Goal: Find specific page/section: Find specific page/section

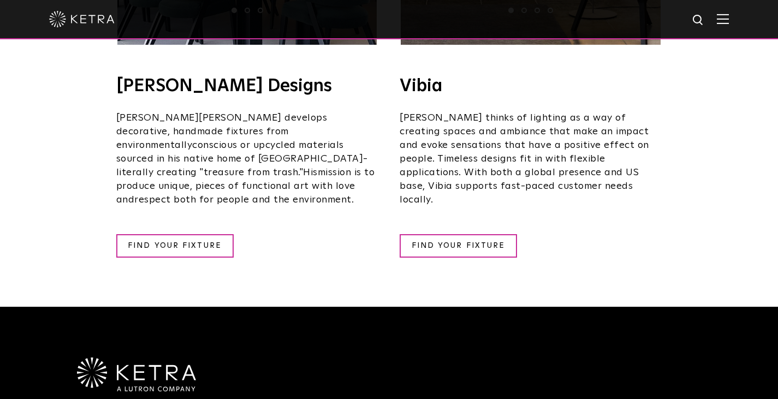
scroll to position [2049, 0]
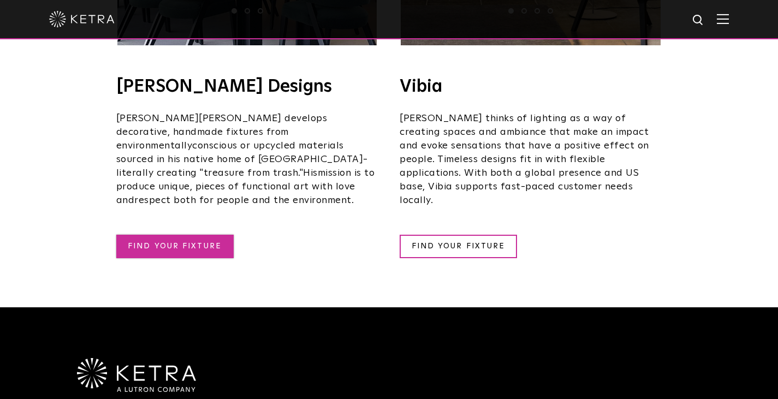
click at [195, 235] on link "FIND YOUR FIXTURE" at bounding box center [174, 246] width 117 height 23
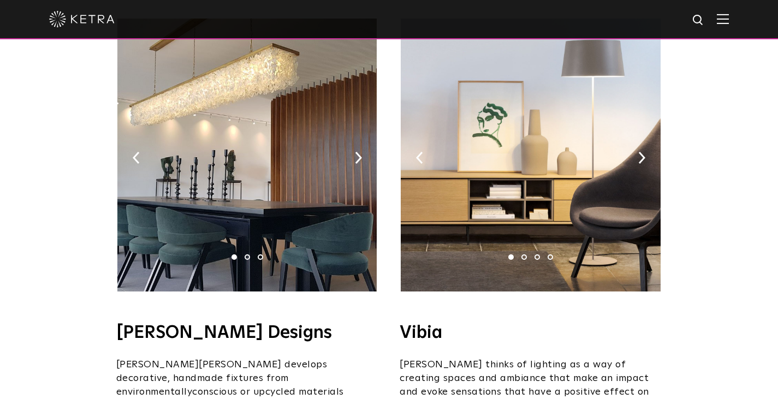
scroll to position [1801, 0]
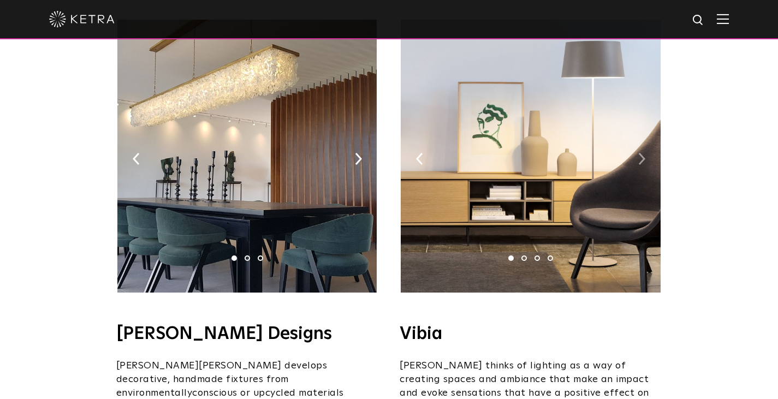
click at [641, 153] on img at bounding box center [641, 159] width 7 height 12
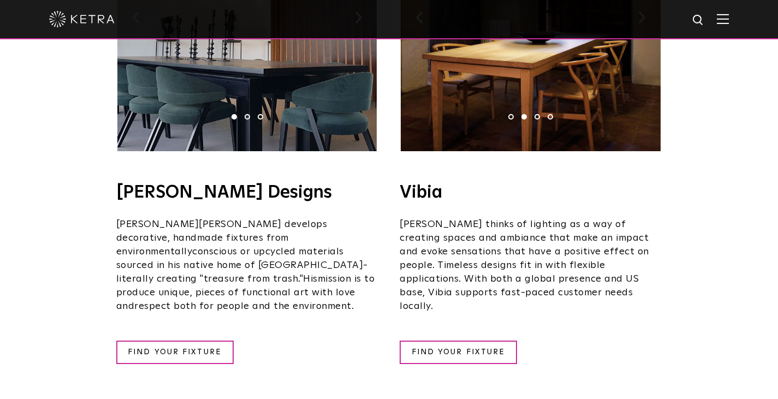
scroll to position [1942, 0]
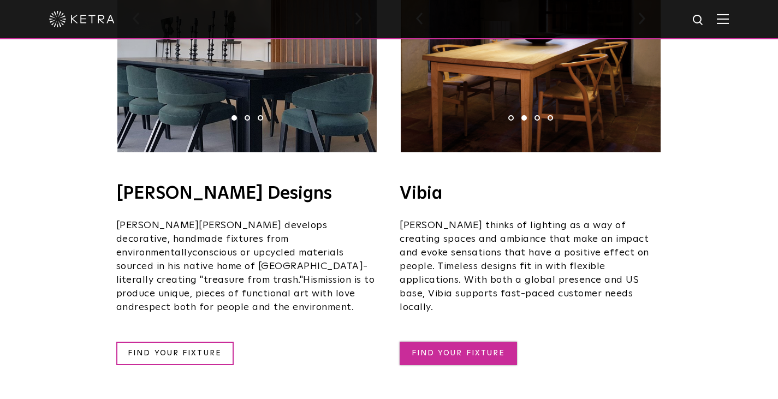
click at [491, 342] on link "FIND YOUR FIXTURE" at bounding box center [457, 353] width 117 height 23
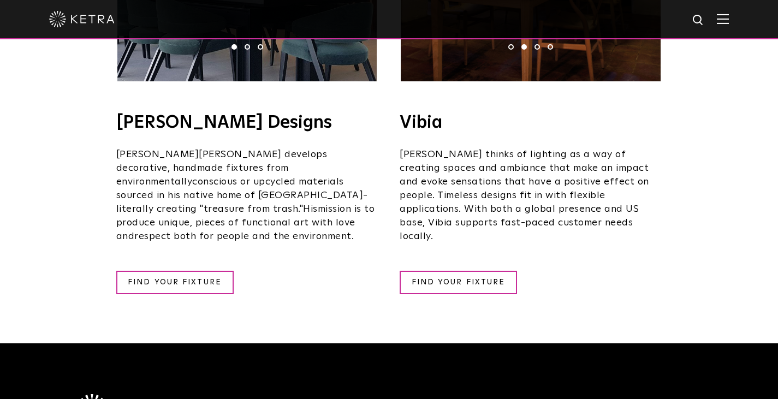
scroll to position [2012, 0]
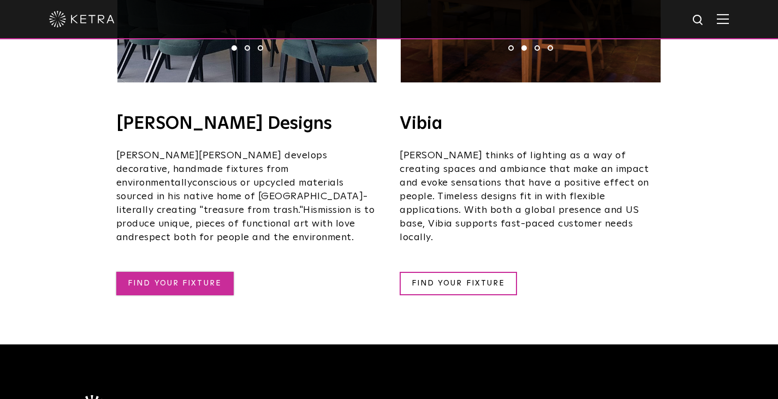
click at [192, 272] on link "FIND YOUR FIXTURE" at bounding box center [174, 283] width 117 height 23
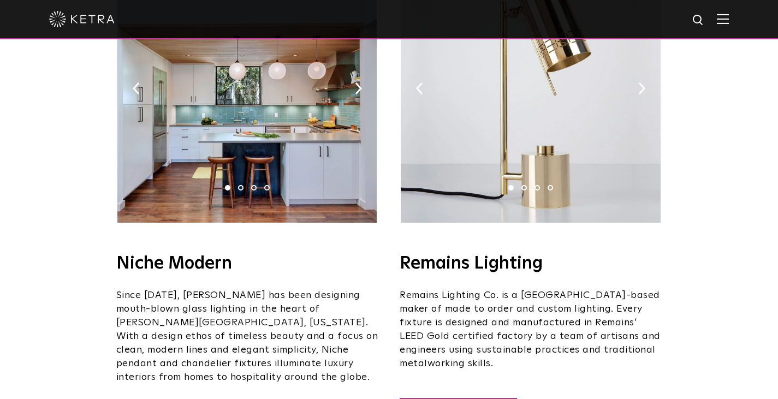
scroll to position [1343, 0]
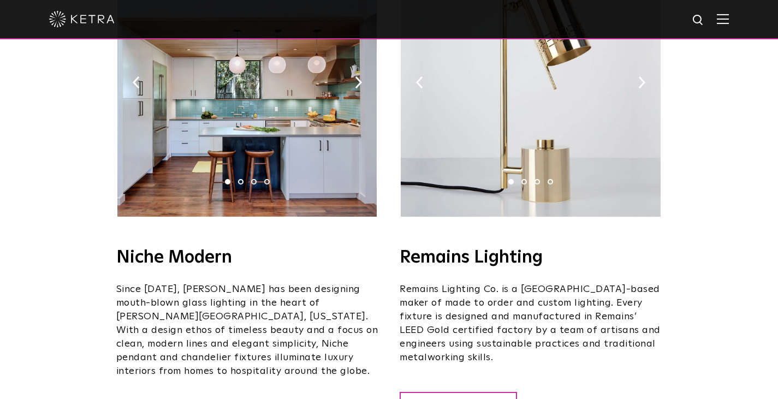
click at [477, 392] on link "FIND YOUR FIXTURE" at bounding box center [457, 403] width 117 height 23
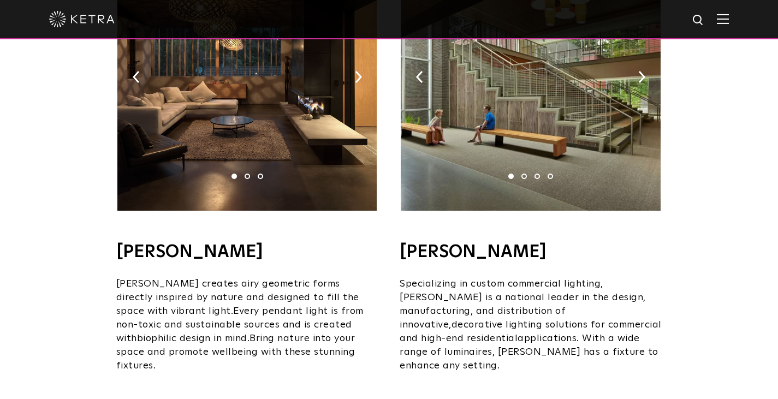
scroll to position [815, 0]
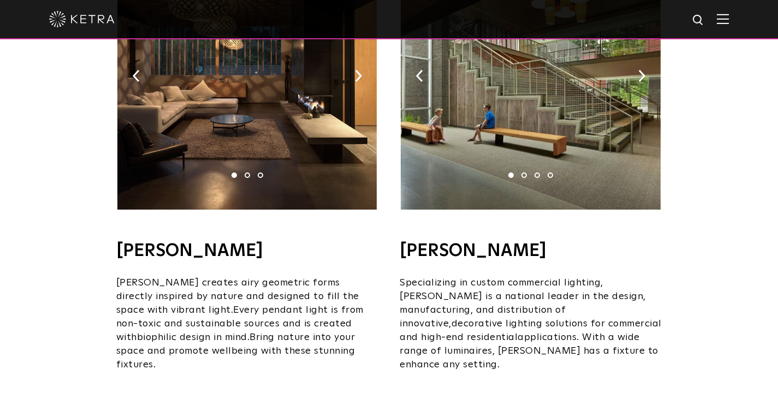
click at [468, 363] on div "Lumetta Specializing in custom commercial lighting, Lumetta is a national leade…" at bounding box center [530, 332] width 262 height 180
